Goal: Information Seeking & Learning: Learn about a topic

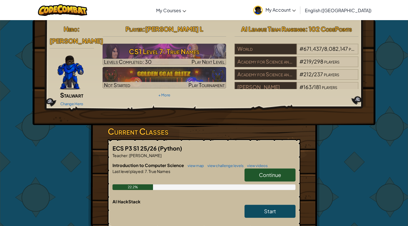
click at [260, 206] on link "Start" at bounding box center [270, 211] width 51 height 13
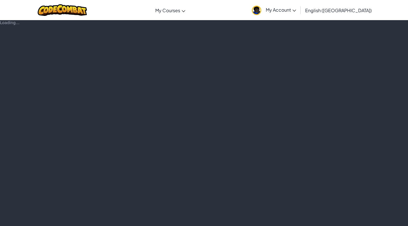
click at [258, 202] on div "Loading..." at bounding box center [204, 123] width 408 height 206
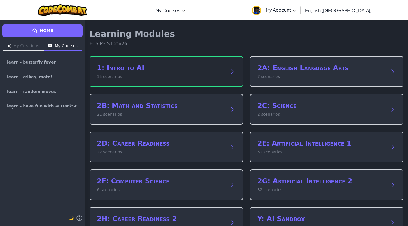
click at [218, 83] on div "1: Intro to AI 15 scenarios" at bounding box center [167, 71] width 154 height 31
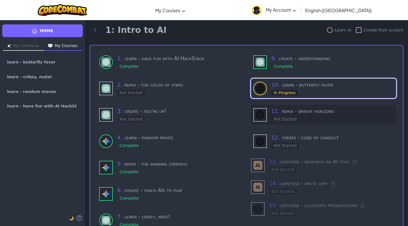
scroll to position [13, 0]
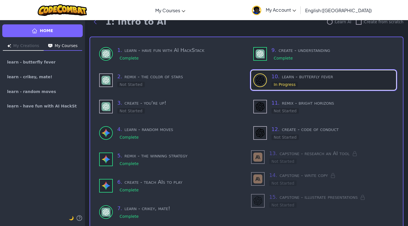
click at [291, 86] on div "In Progress" at bounding box center [285, 85] width 26 height 6
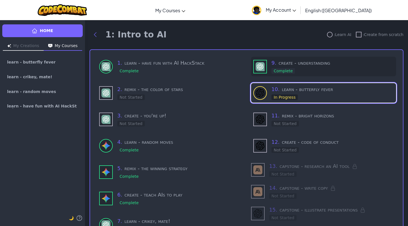
click at [354, 66] on h3 "9 . create - understanding" at bounding box center [333, 63] width 122 height 8
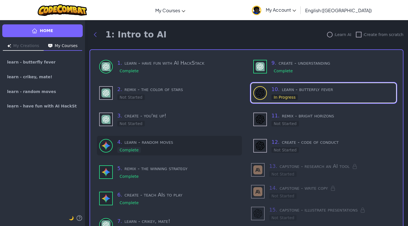
click at [118, 143] on span "4 ." at bounding box center [119, 142] width 5 height 6
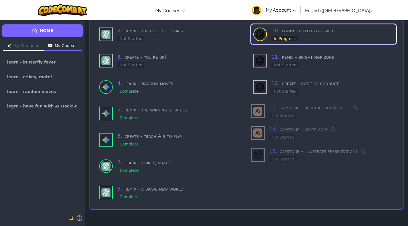
scroll to position [58, 0]
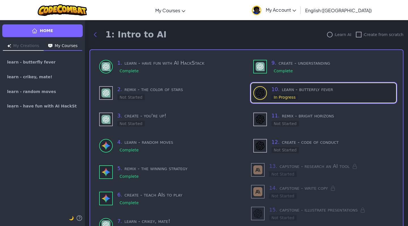
click at [266, 94] on div at bounding box center [260, 93] width 14 height 14
